Goal: Transaction & Acquisition: Purchase product/service

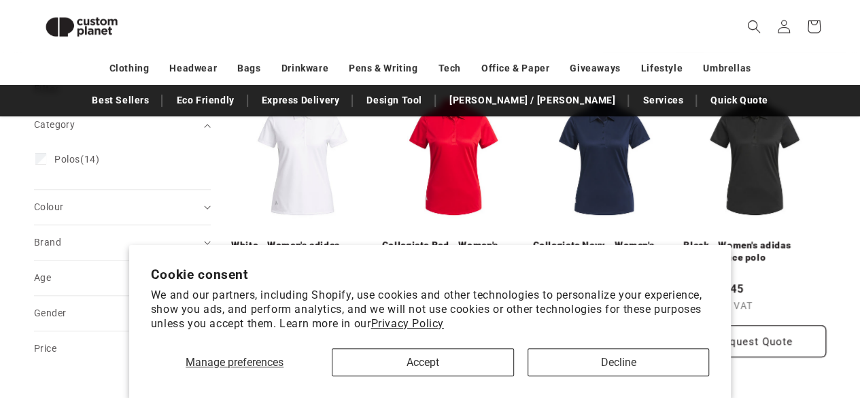
scroll to position [193, 0]
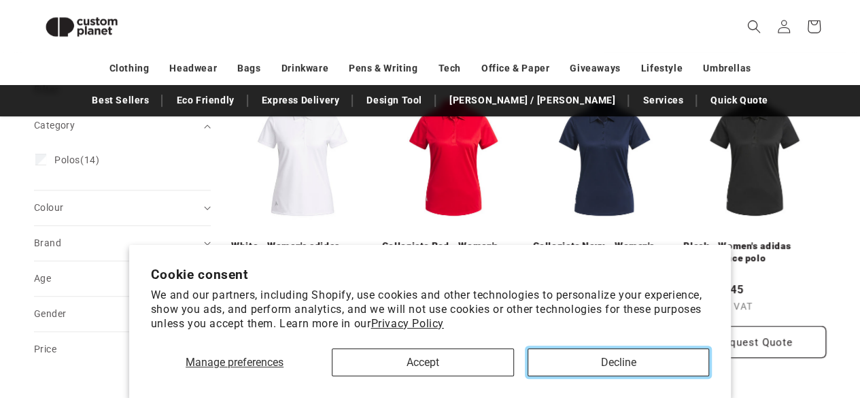
click at [579, 357] on button "Decline" at bounding box center [619, 362] width 182 height 28
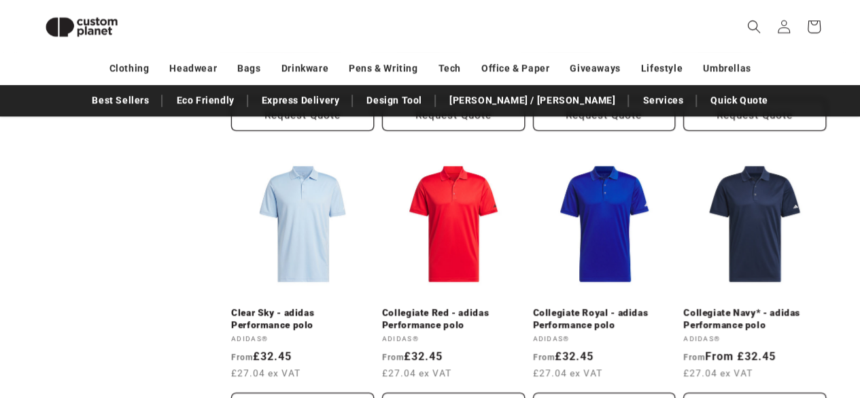
scroll to position [720, 0]
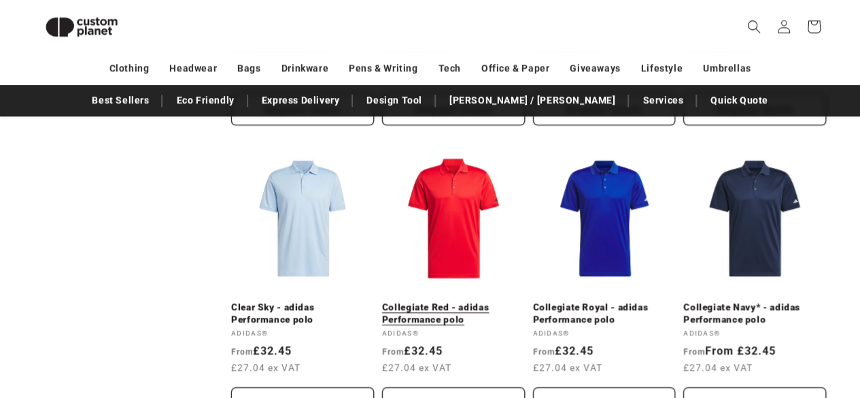
click at [424, 305] on link "Collegiate Red - adidas Performance polo" at bounding box center [453, 313] width 143 height 24
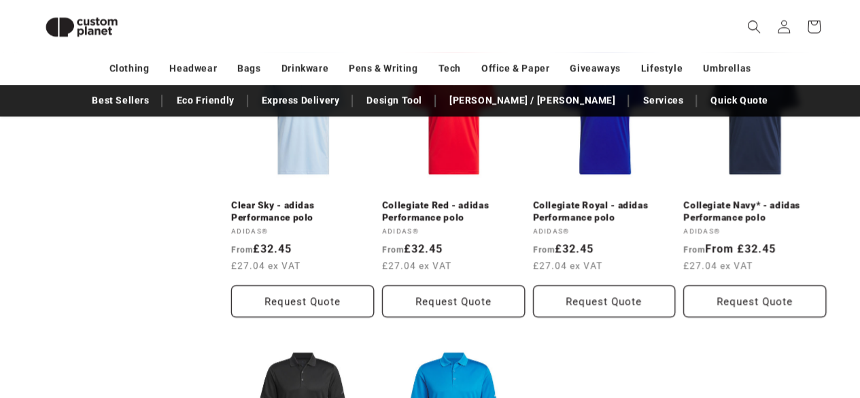
scroll to position [811, 0]
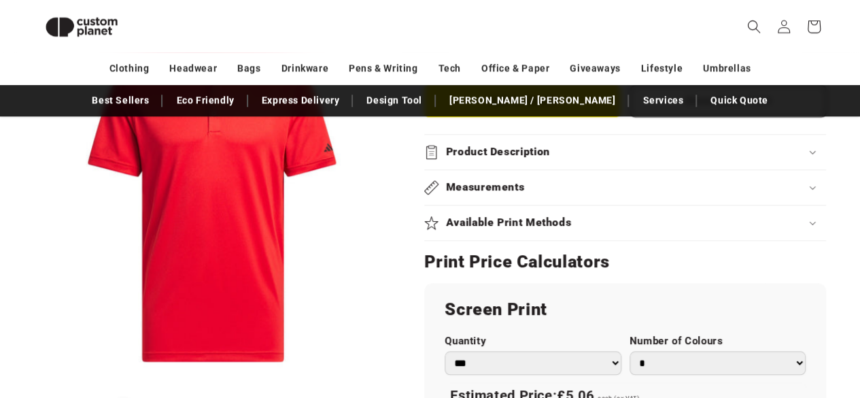
scroll to position [636, 0]
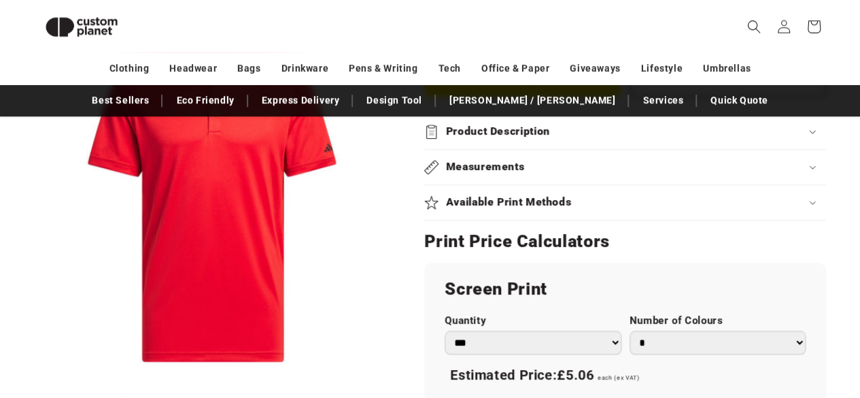
click at [531, 171] on div "Measurements" at bounding box center [625, 167] width 402 height 14
